Goal: Find specific page/section: Find specific page/section

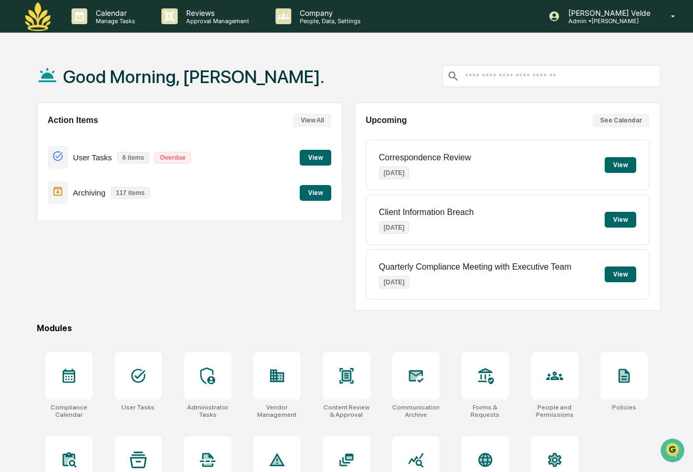
click at [312, 198] on button "View" at bounding box center [316, 193] width 32 height 16
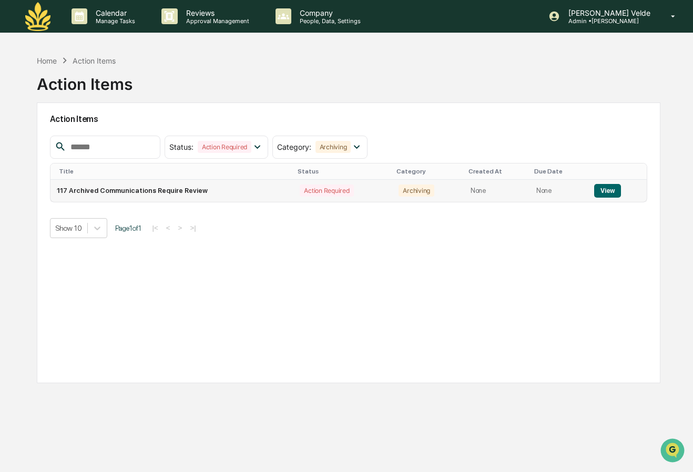
click at [197, 189] on td "117 Archived Communications Require Review" at bounding box center [173, 191] width 244 height 22
click at [602, 191] on button "View" at bounding box center [607, 191] width 27 height 14
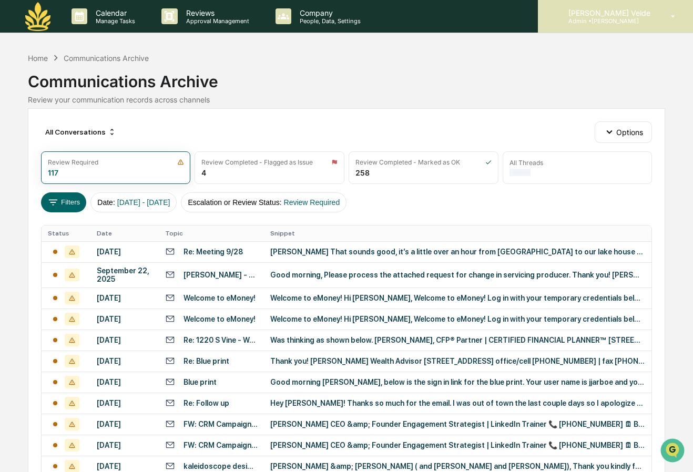
click at [606, 26] on div "[PERSON_NAME] Velde Admin • [PERSON_NAME]" at bounding box center [615, 16] width 155 height 33
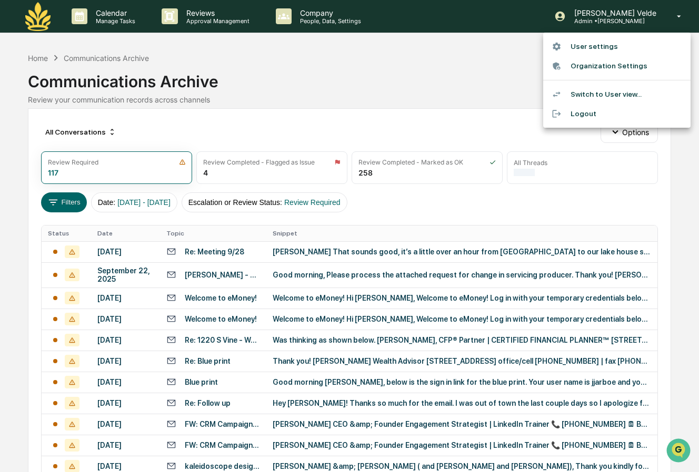
click at [32, 14] on div at bounding box center [349, 236] width 699 height 472
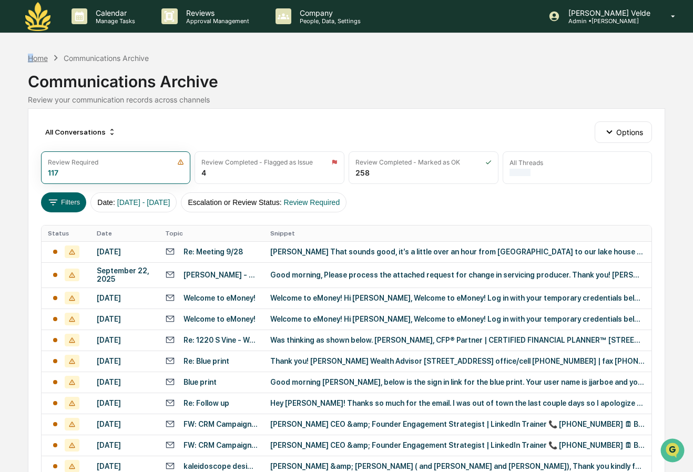
click at [34, 54] on div "Home Communications Archive Communications Archive Review your communication re…" at bounding box center [347, 79] width 638 height 58
click at [34, 55] on div "Home" at bounding box center [38, 58] width 20 height 9
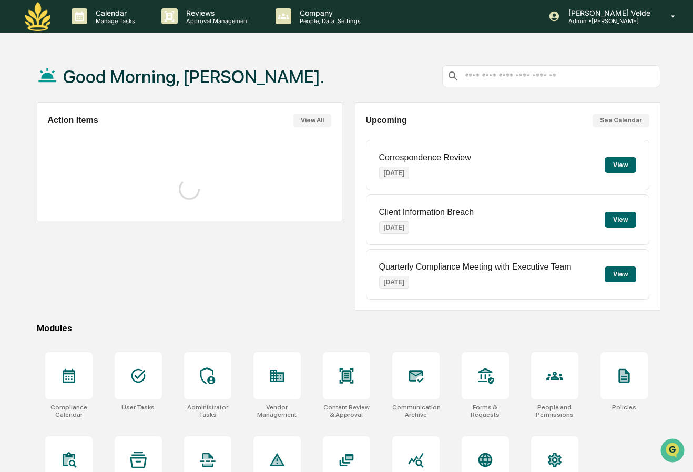
scroll to position [49, 0]
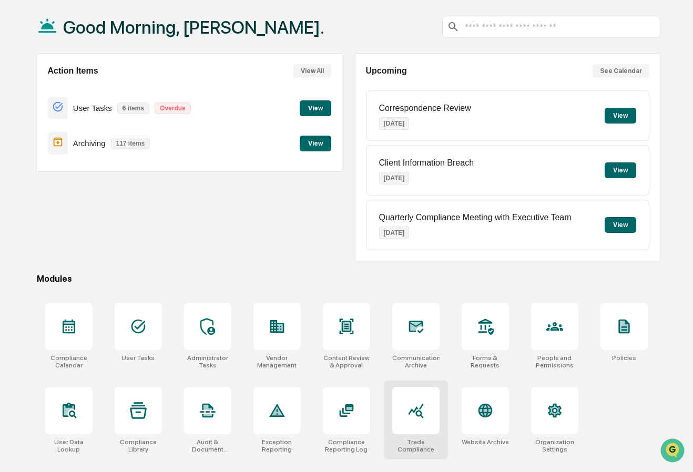
click at [419, 433] on div "Trade Compliance" at bounding box center [416, 420] width 64 height 79
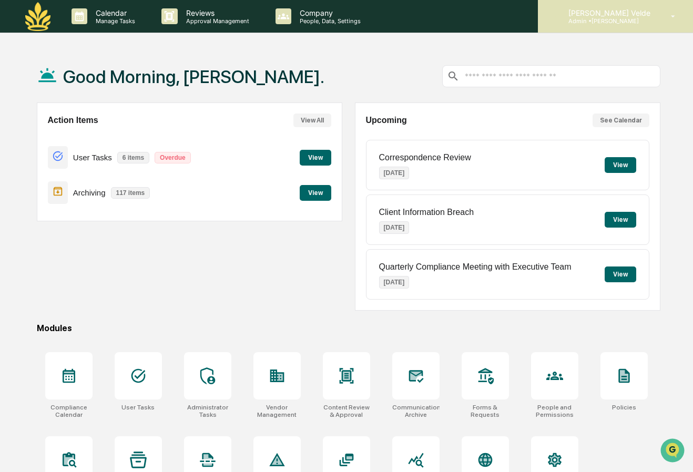
click at [621, 9] on p "[PERSON_NAME] Velde" at bounding box center [608, 12] width 96 height 9
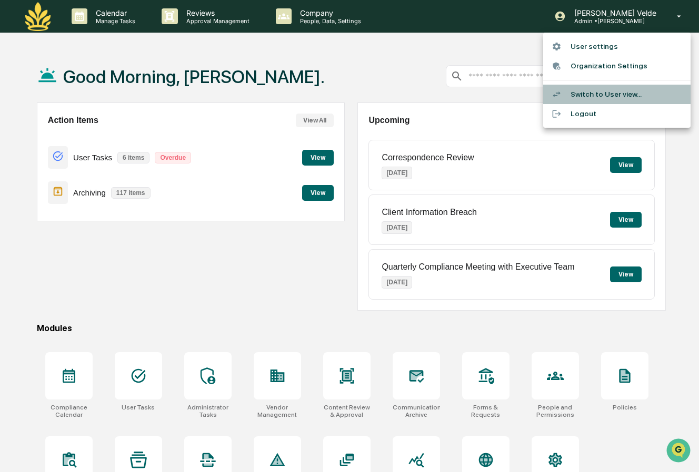
click at [601, 89] on li "Switch to User view..." at bounding box center [616, 94] width 147 height 19
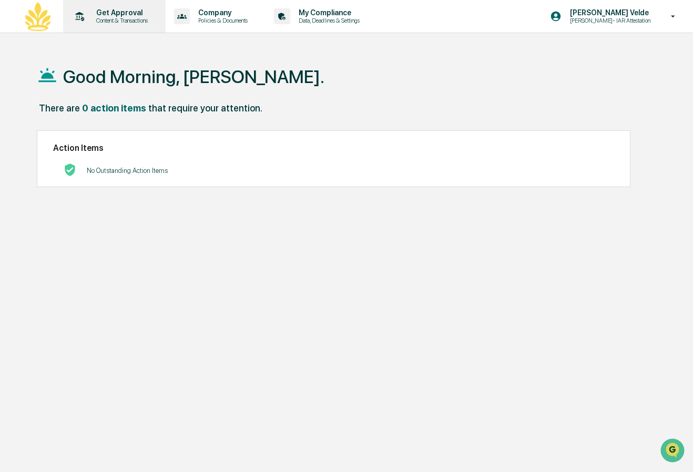
click at [127, 6] on div "Get Approval Content & Transactions" at bounding box center [113, 16] width 92 height 33
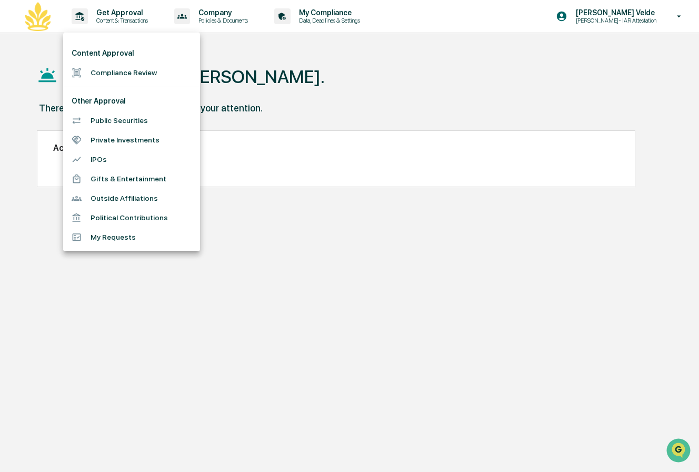
click at [283, 198] on div at bounding box center [349, 236] width 699 height 472
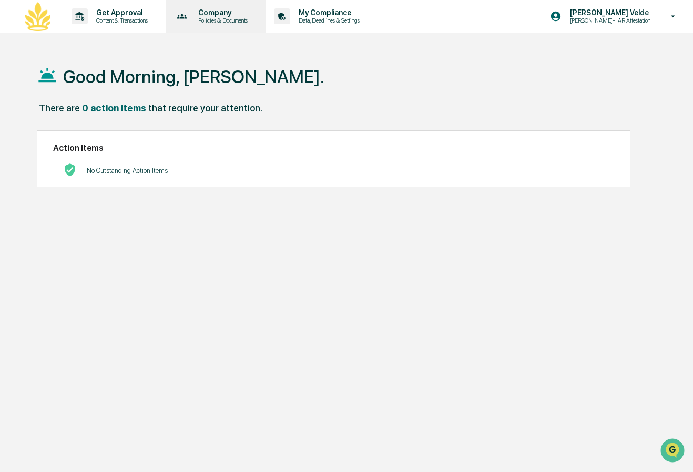
click at [229, 15] on p "Company" at bounding box center [221, 12] width 63 height 8
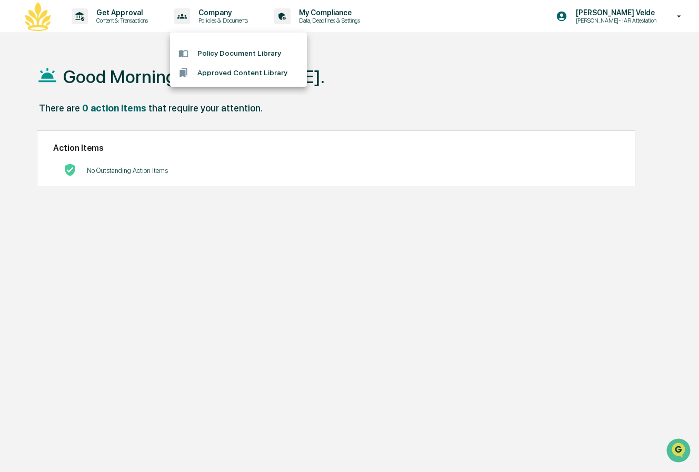
click at [326, 18] on div at bounding box center [349, 236] width 699 height 472
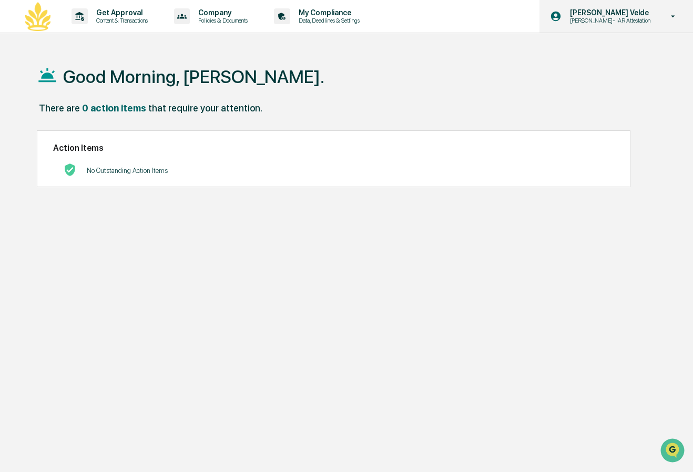
click at [630, 19] on p "Chandler- IAR Attestation" at bounding box center [609, 20] width 94 height 7
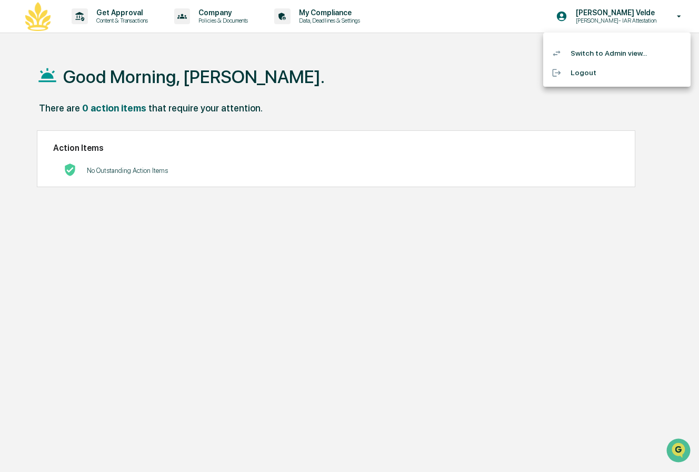
click at [622, 52] on li "Switch to Admin view..." at bounding box center [616, 53] width 147 height 19
